Goal: Find specific page/section: Find specific page/section

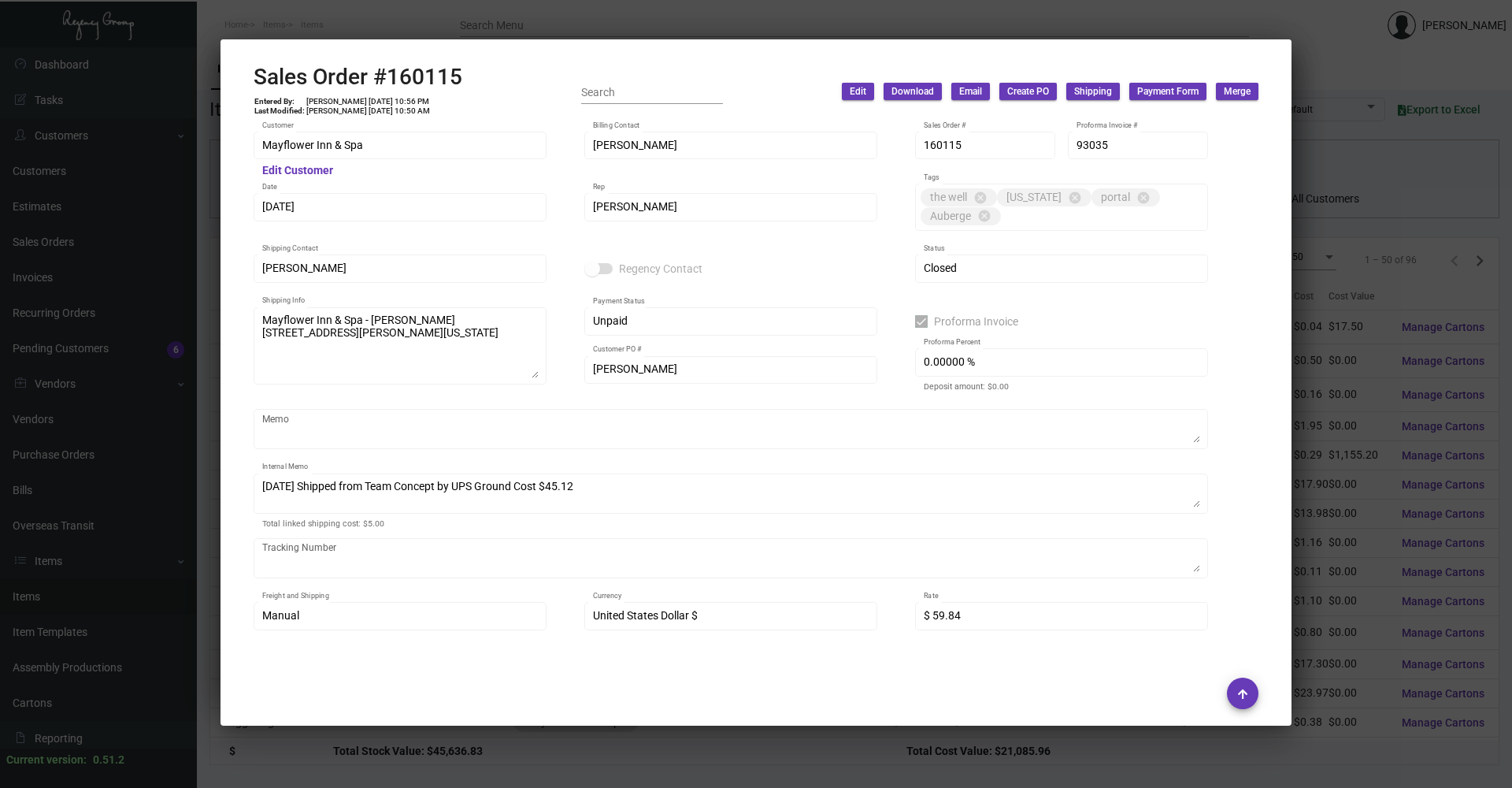
scroll to position [817, 0]
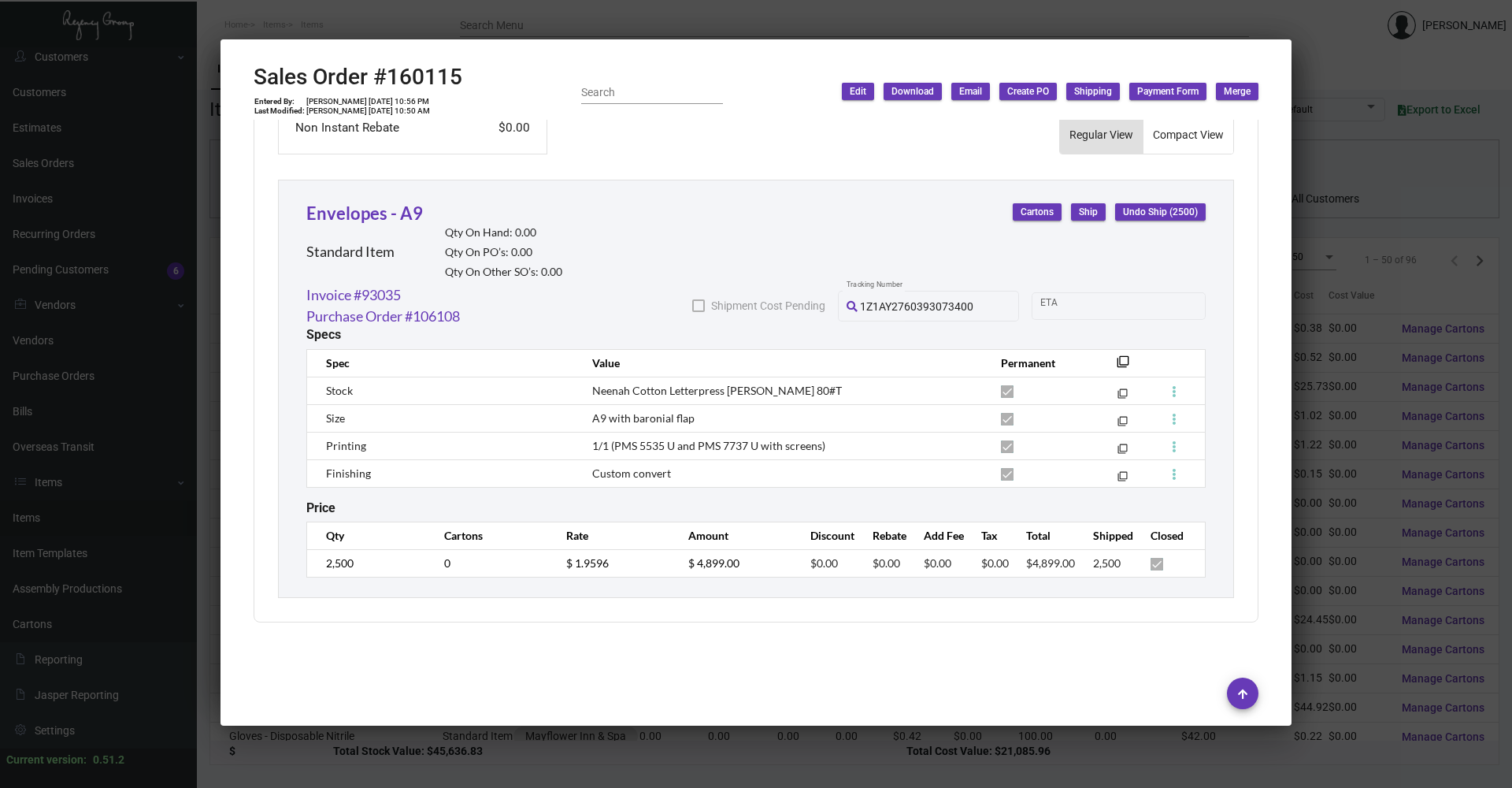
click at [315, 17] on div at bounding box center [756, 394] width 1512 height 788
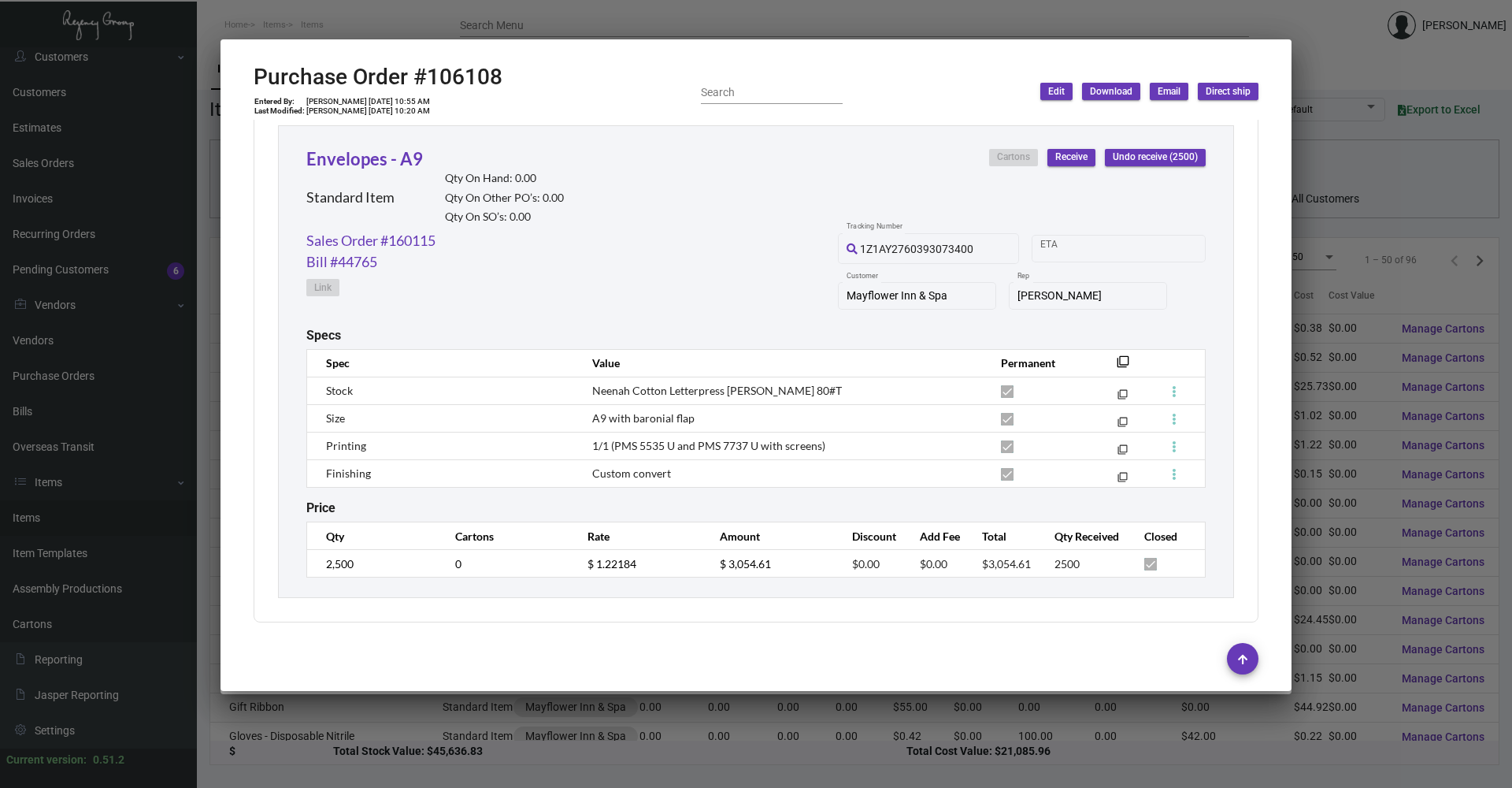
click at [382, 5] on div at bounding box center [756, 394] width 1512 height 788
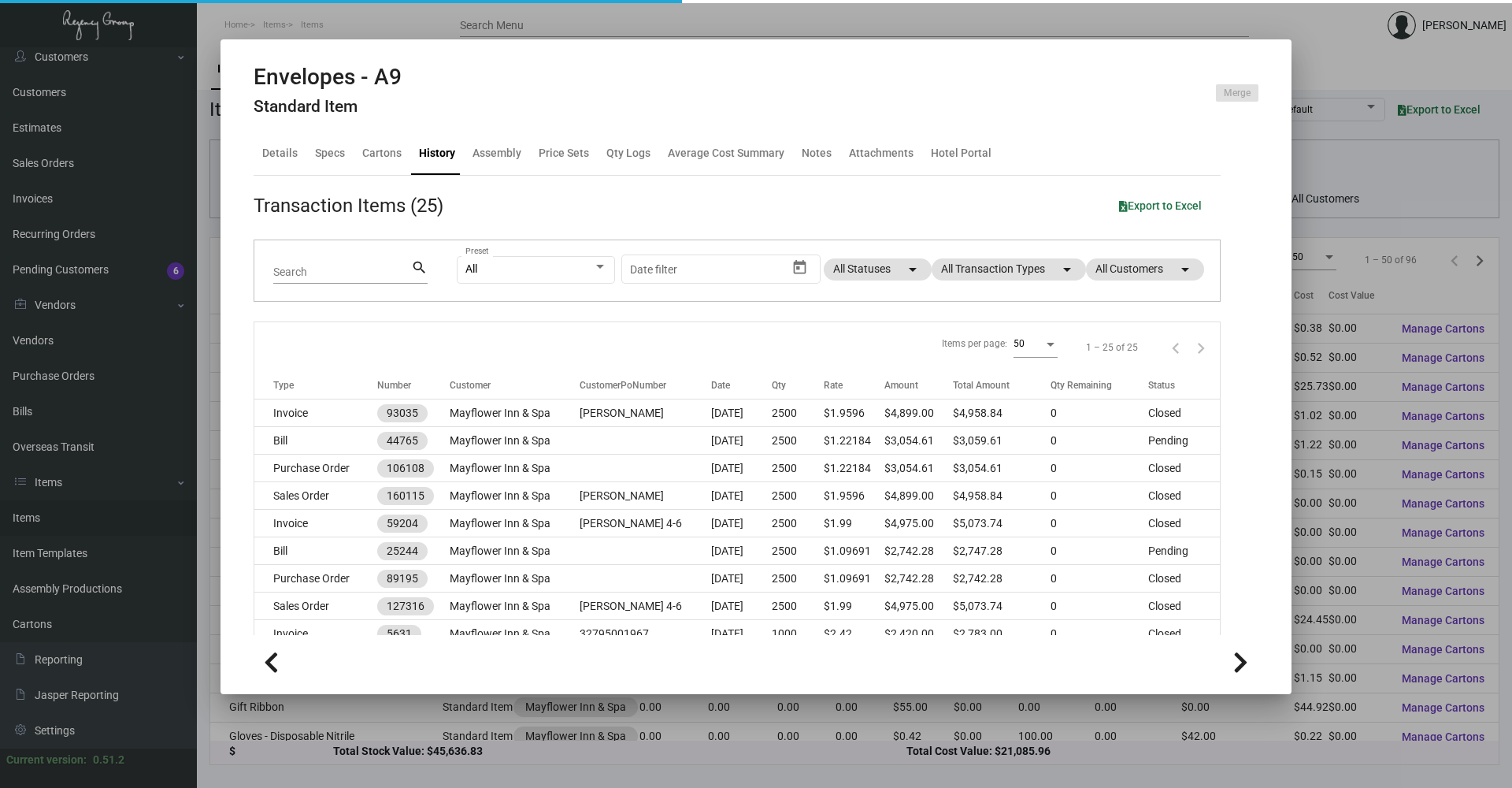
click at [388, 2] on body "Home Items Items Search Menu [PERSON_NAME] Dashboard Dashboard Tasks Customers …" at bounding box center [756, 394] width 1512 height 788
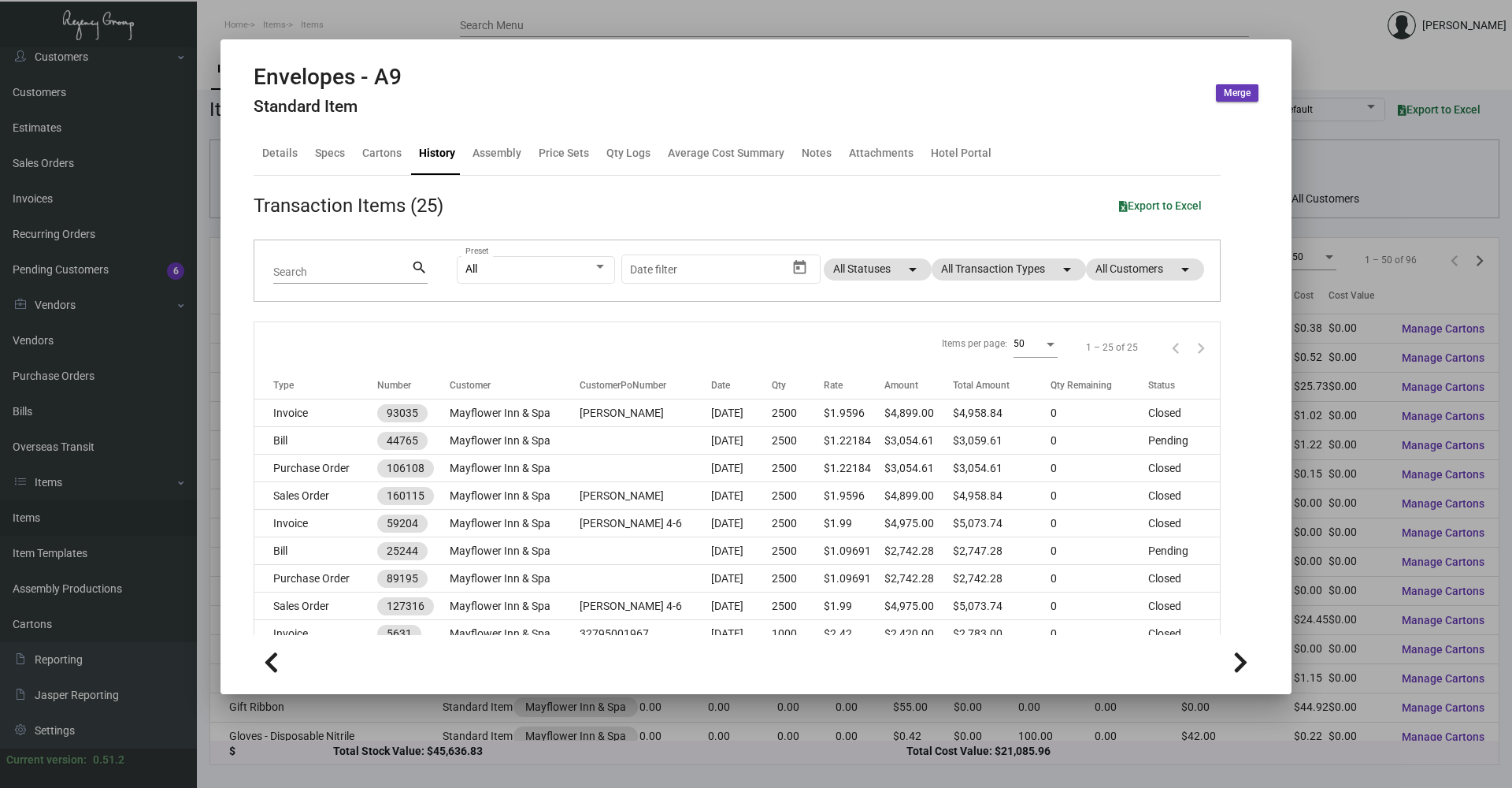
click at [405, 22] on div at bounding box center [756, 394] width 1512 height 788
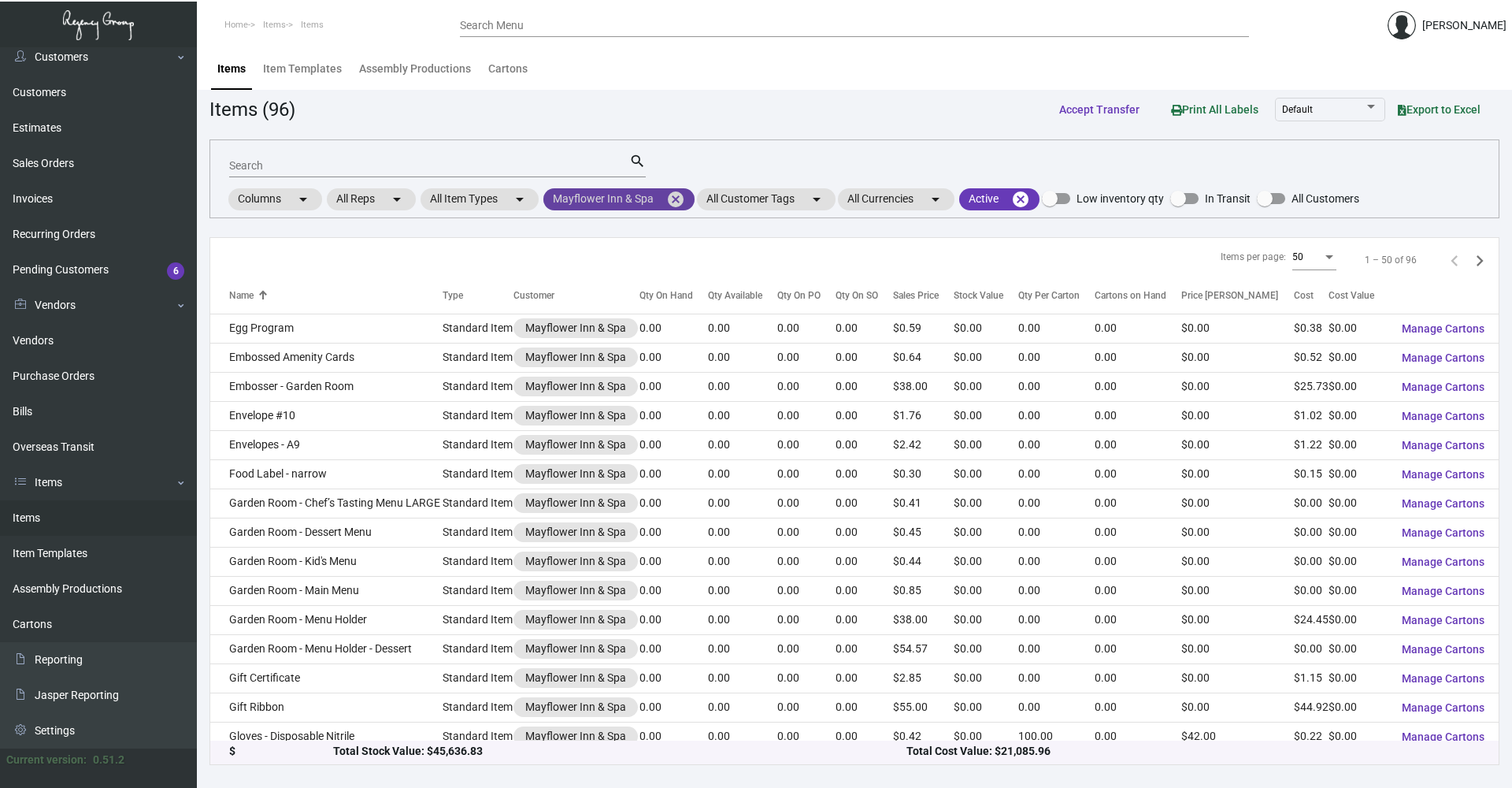
drag, startPoint x: 675, startPoint y: 203, endPoint x: 657, endPoint y: 201, distance: 18.1
click at [674, 203] on mat-icon "cancel" at bounding box center [676, 199] width 19 height 19
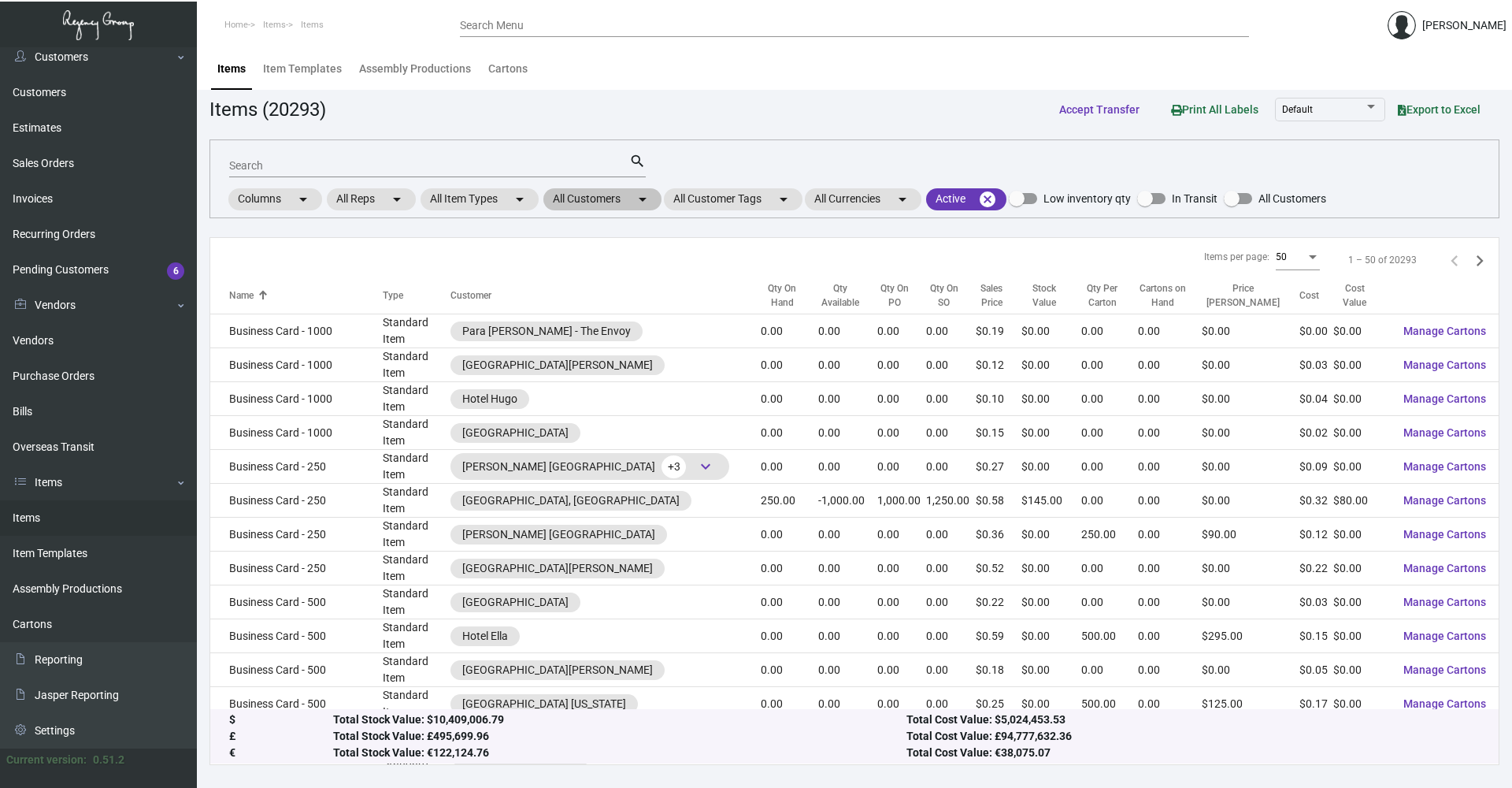
scroll to position [395, 0]
click at [633, 202] on mat-chip "All Customers arrow_drop_down" at bounding box center [602, 199] width 118 height 22
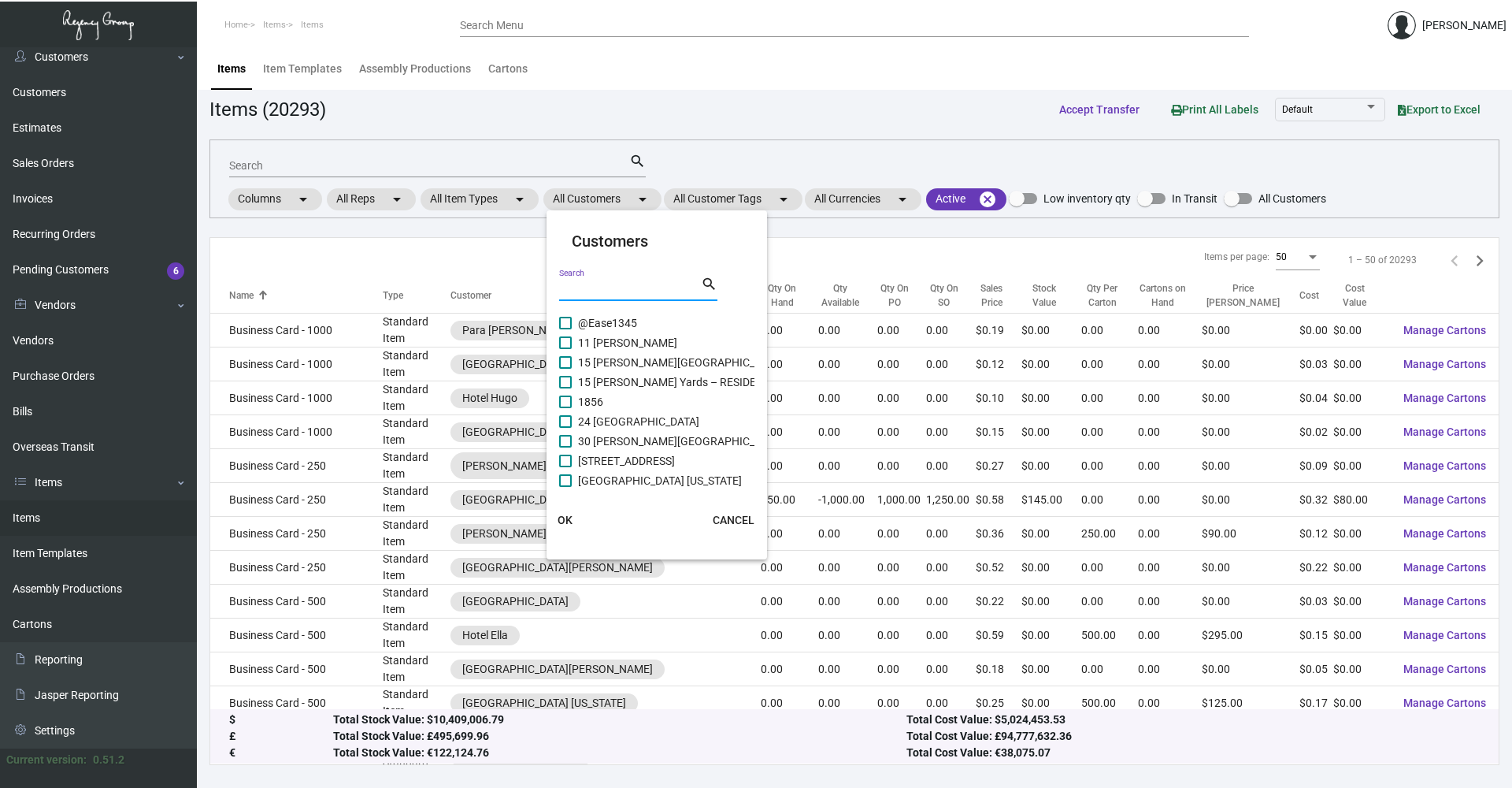
click at [652, 285] on input "Search" at bounding box center [629, 289] width 142 height 12
type input "casa"
click at [563, 377] on span at bounding box center [565, 382] width 12 height 12
click at [565, 388] on input "Casa Cipriani [US_STATE]" at bounding box center [565, 388] width 1 height 1
checkbox input "true"
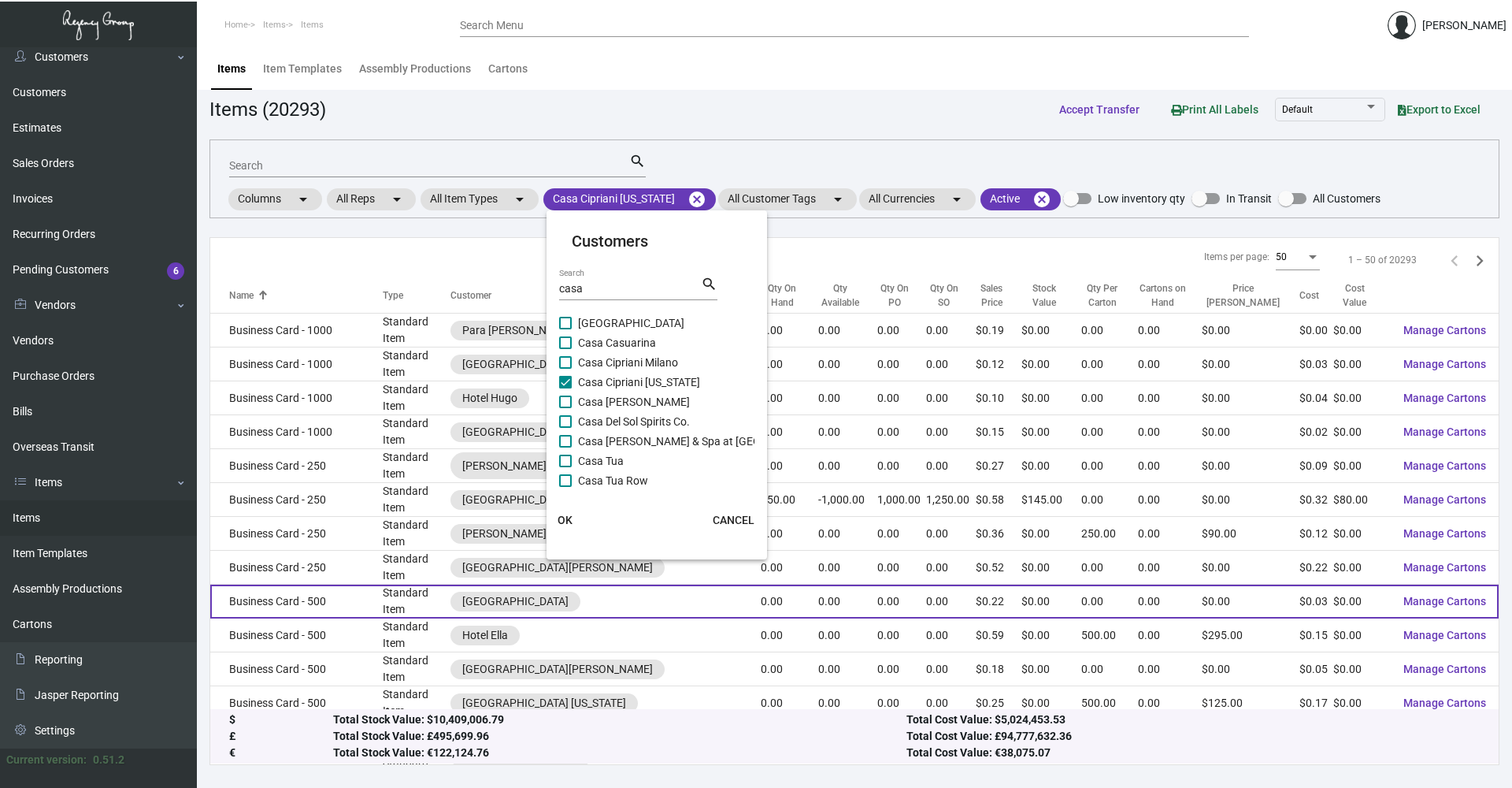
click at [569, 518] on span "OK" at bounding box center [565, 519] width 15 height 12
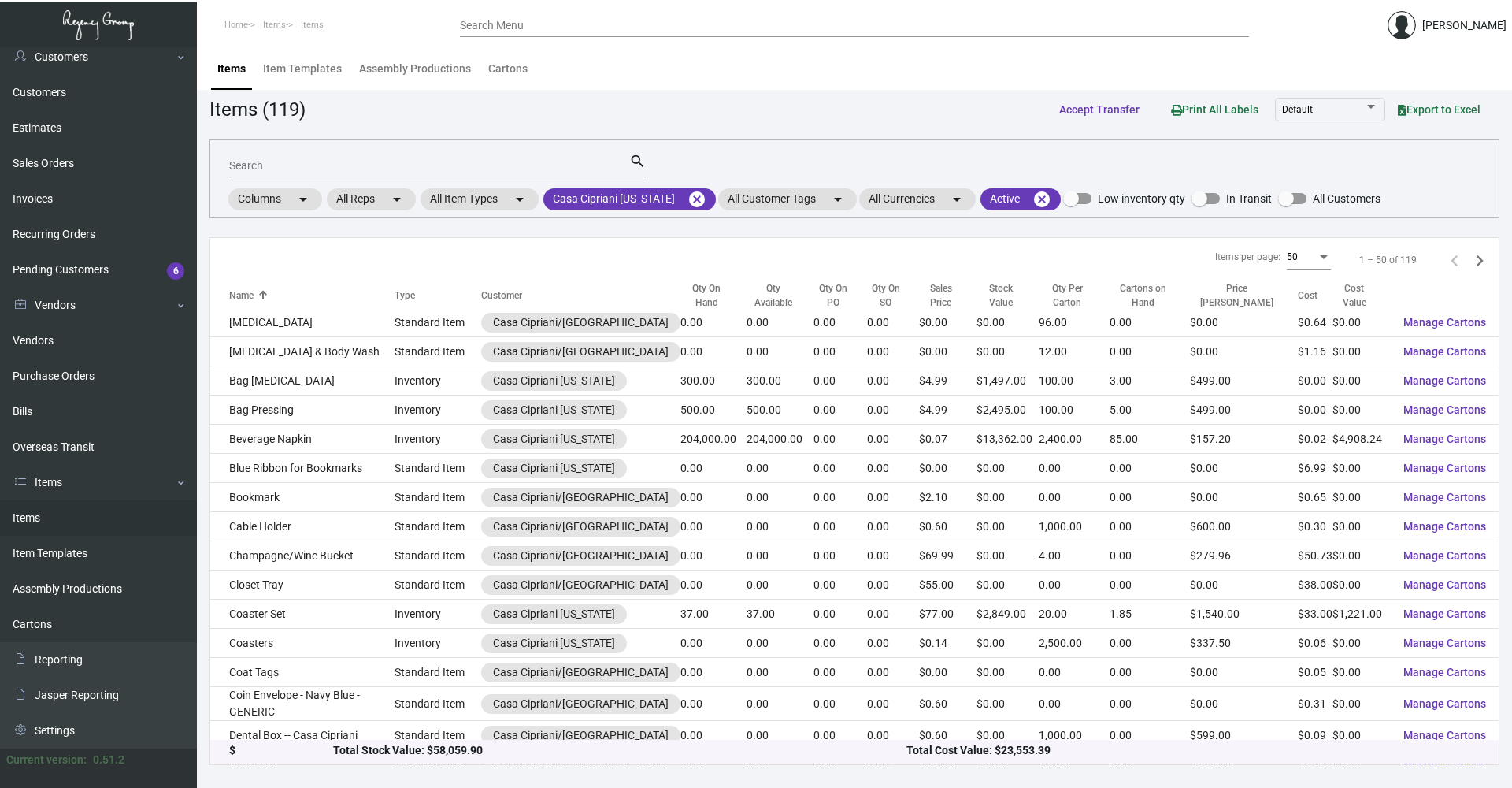
scroll to position [80, 0]
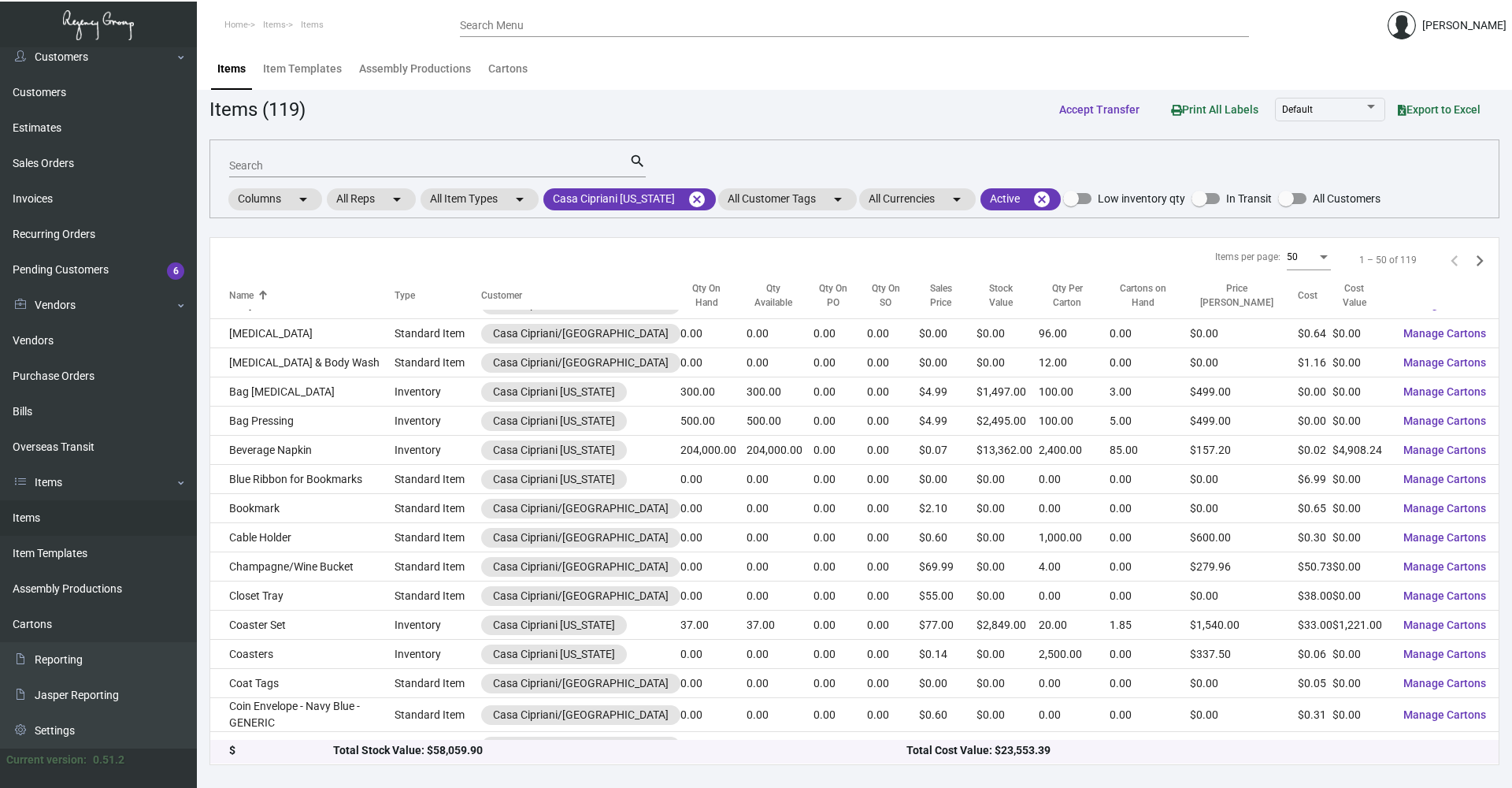
click at [286, 161] on div "Search" at bounding box center [429, 164] width 400 height 24
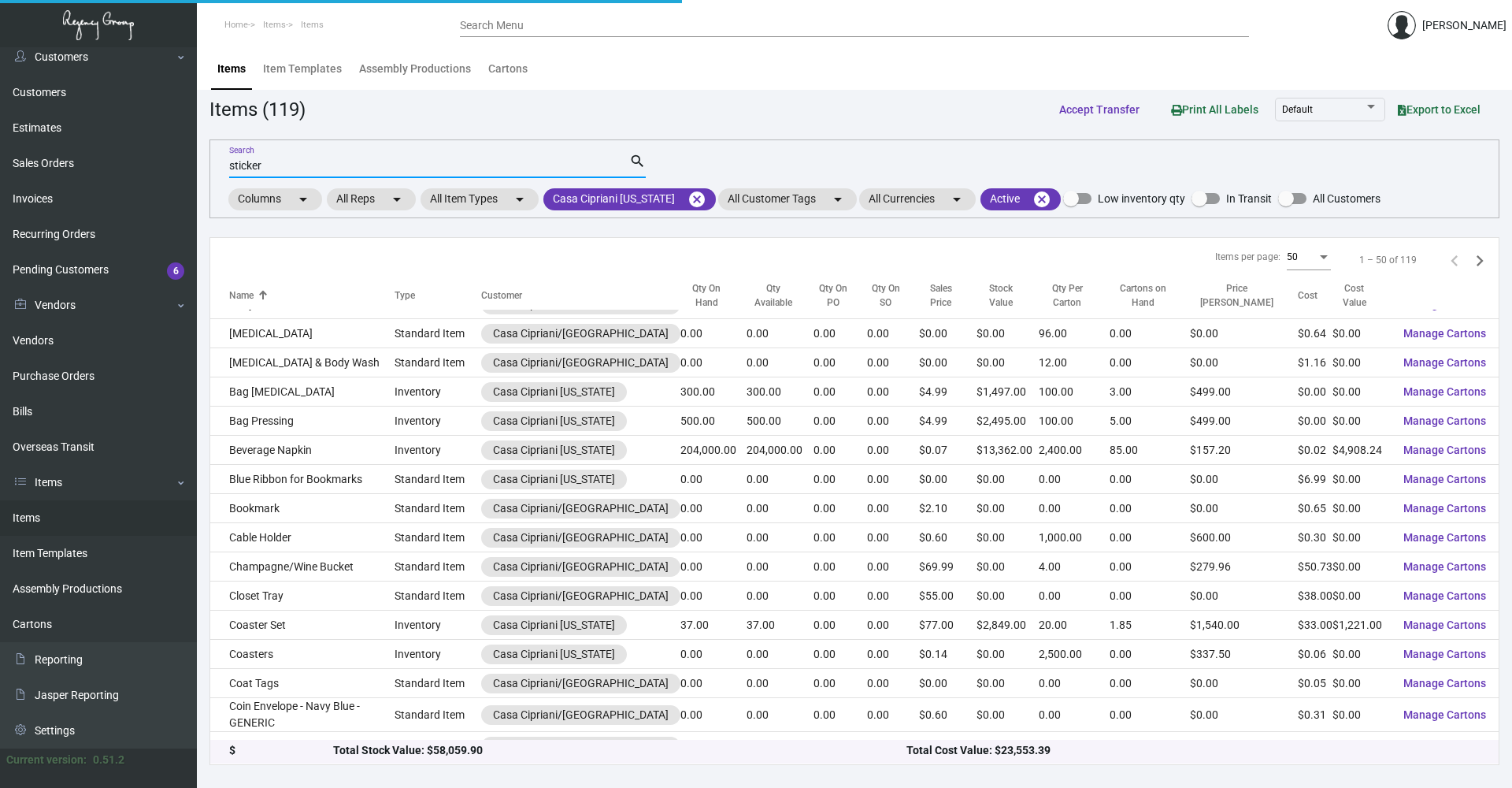
scroll to position [0, 0]
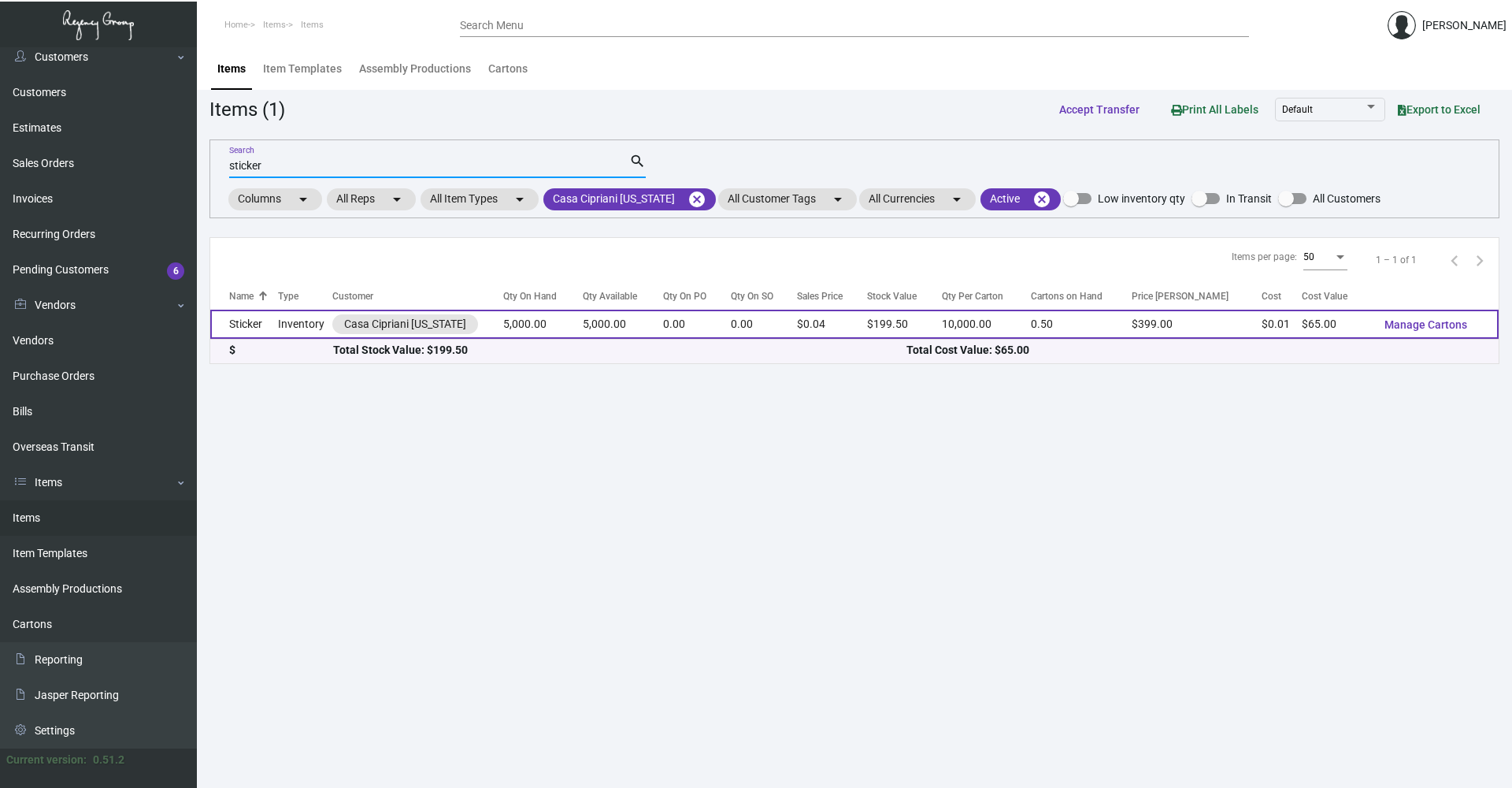
type input "sticker"
click at [612, 329] on td "5,000.00" at bounding box center [623, 323] width 80 height 29
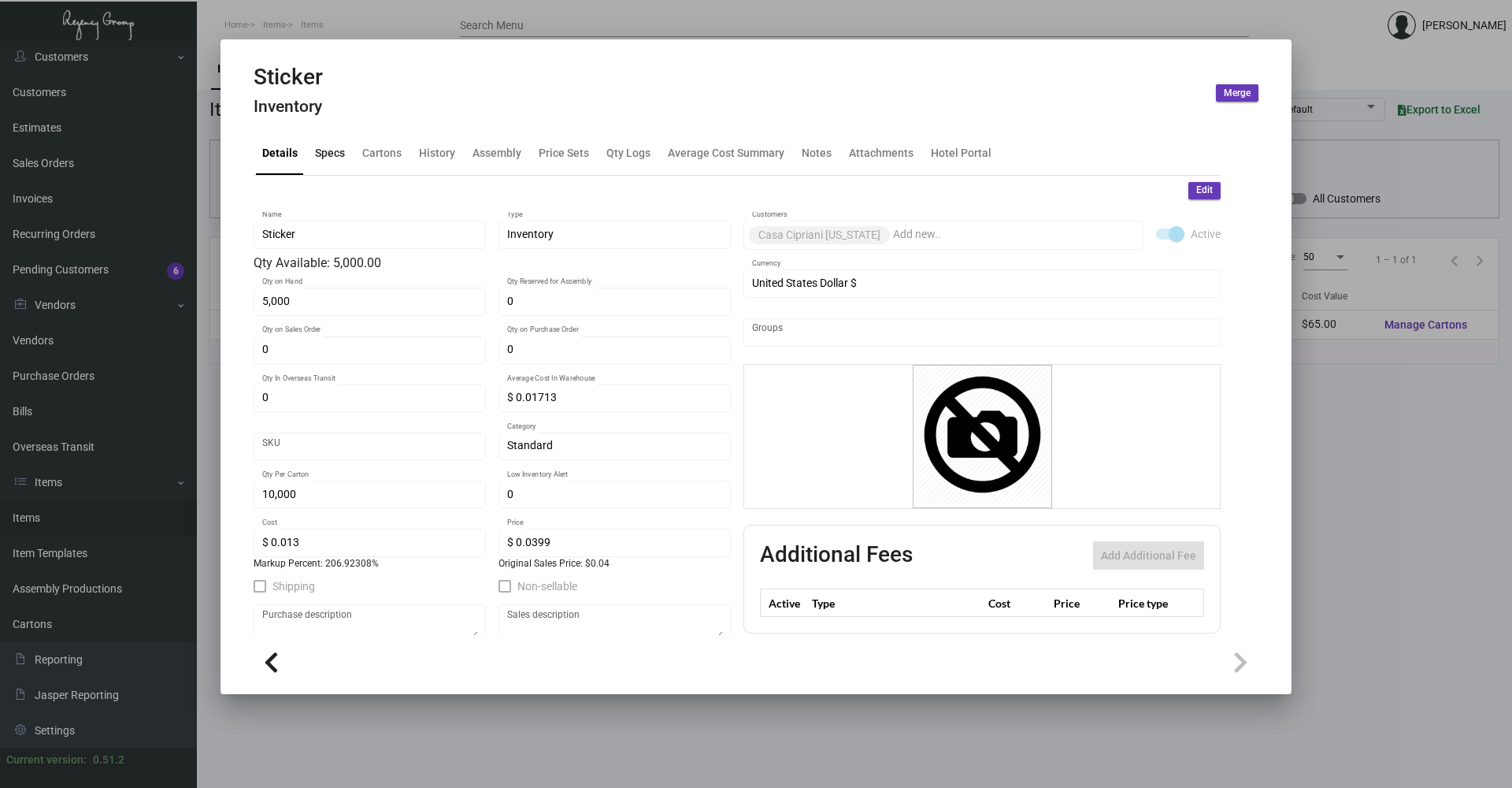
click at [321, 149] on div "Specs" at bounding box center [330, 153] width 30 height 17
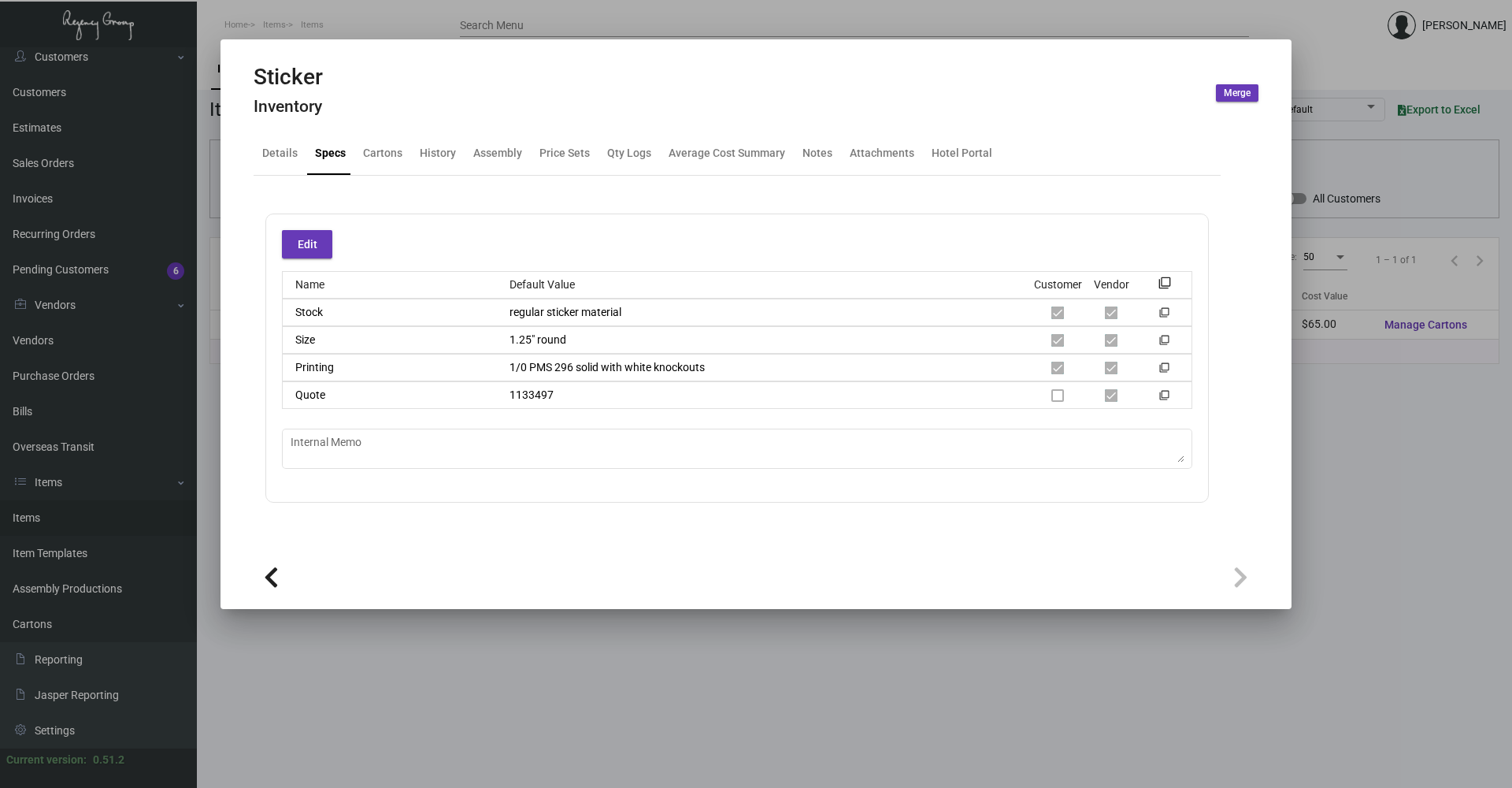
click at [1422, 440] on div at bounding box center [756, 394] width 1512 height 788
